Goal: Find specific page/section: Find specific page/section

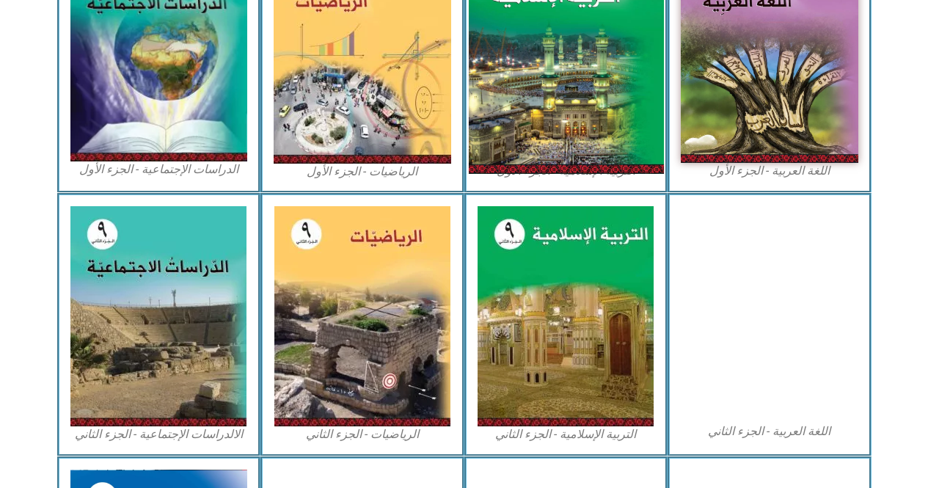
scroll to position [452, 0]
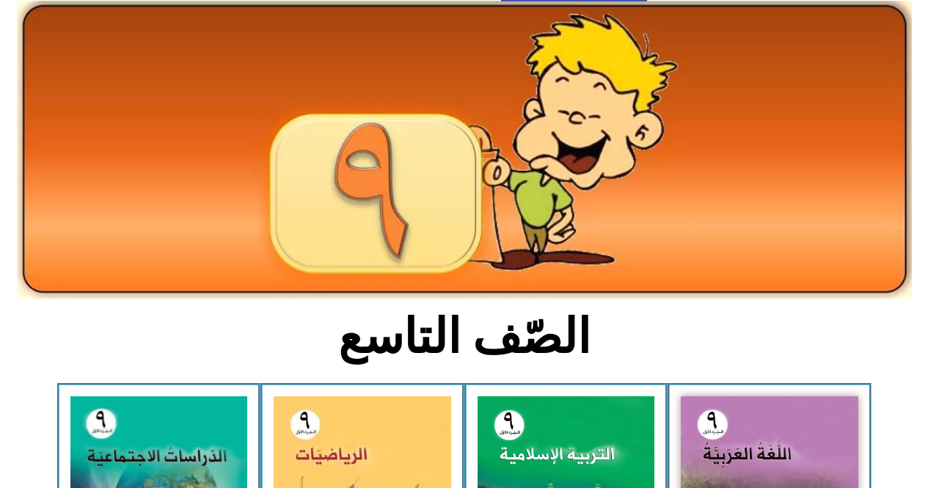
scroll to position [147, 0]
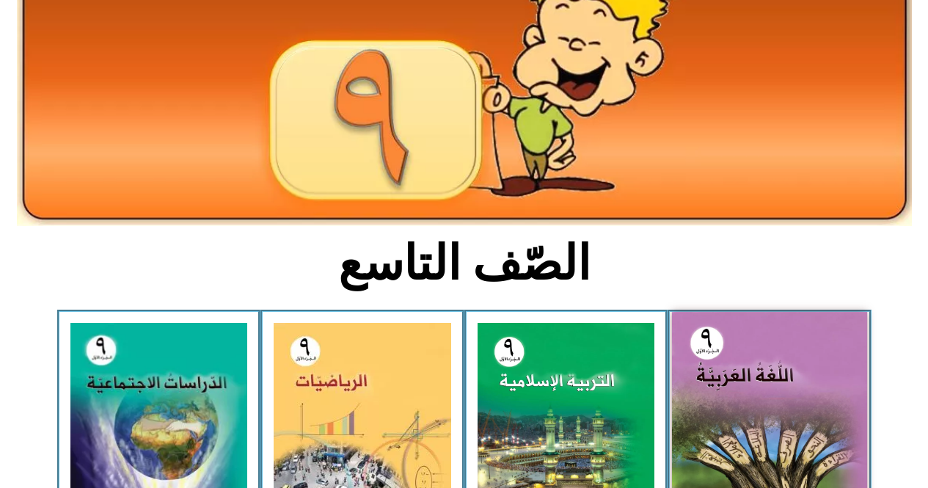
click at [719, 418] on img at bounding box center [769, 432] width 195 height 241
